Goal: Check status

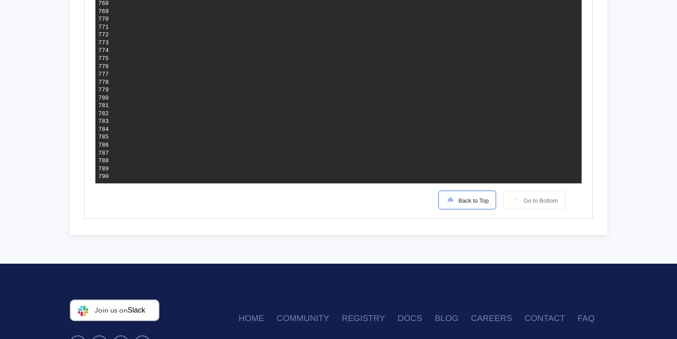
scroll to position [6284, 0]
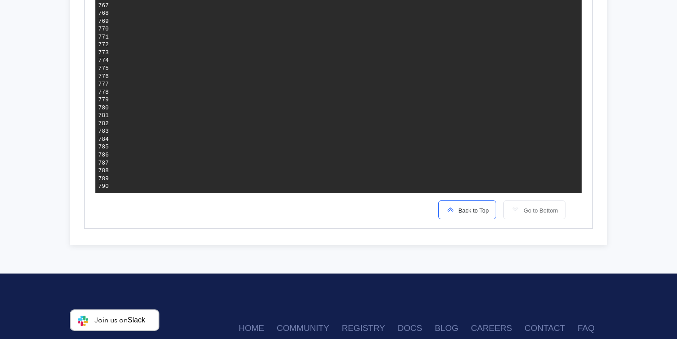
drag, startPoint x: 283, startPoint y: 140, endPoint x: 347, endPoint y: 140, distance: 64.1
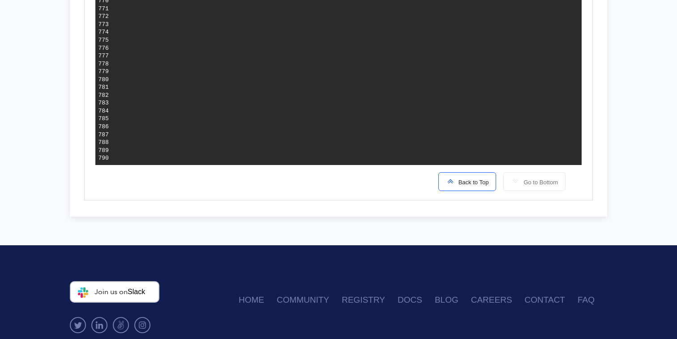
scroll to position [6311, 0]
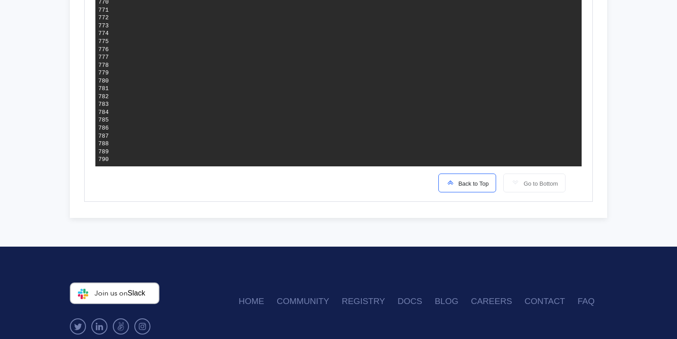
drag, startPoint x: 270, startPoint y: 137, endPoint x: 208, endPoint y: 135, distance: 61.9
drag, startPoint x: 181, startPoint y: 145, endPoint x: 291, endPoint y: 142, distance: 110.7
drag, startPoint x: 254, startPoint y: 154, endPoint x: 426, endPoint y: 152, distance: 172.0
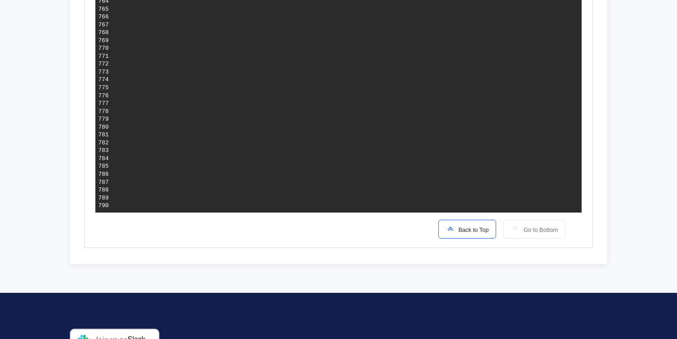
scroll to position [6256, 0]
